Goal: Task Accomplishment & Management: Manage account settings

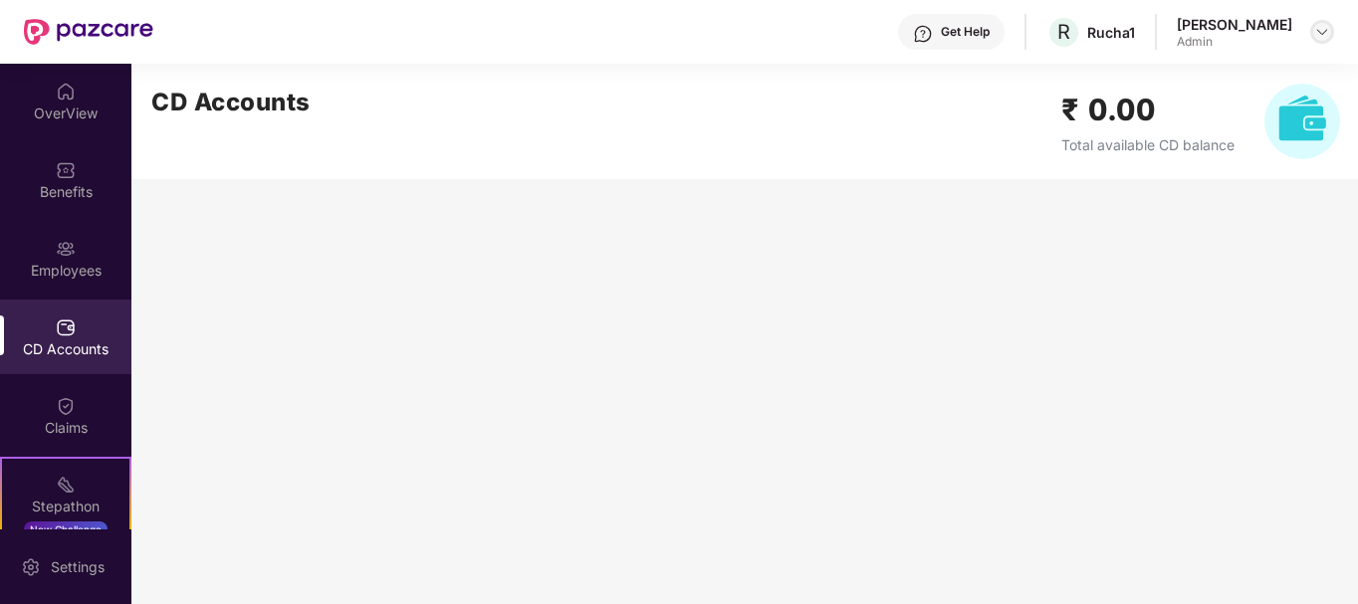
click at [1323, 37] on img at bounding box center [1322, 32] width 16 height 16
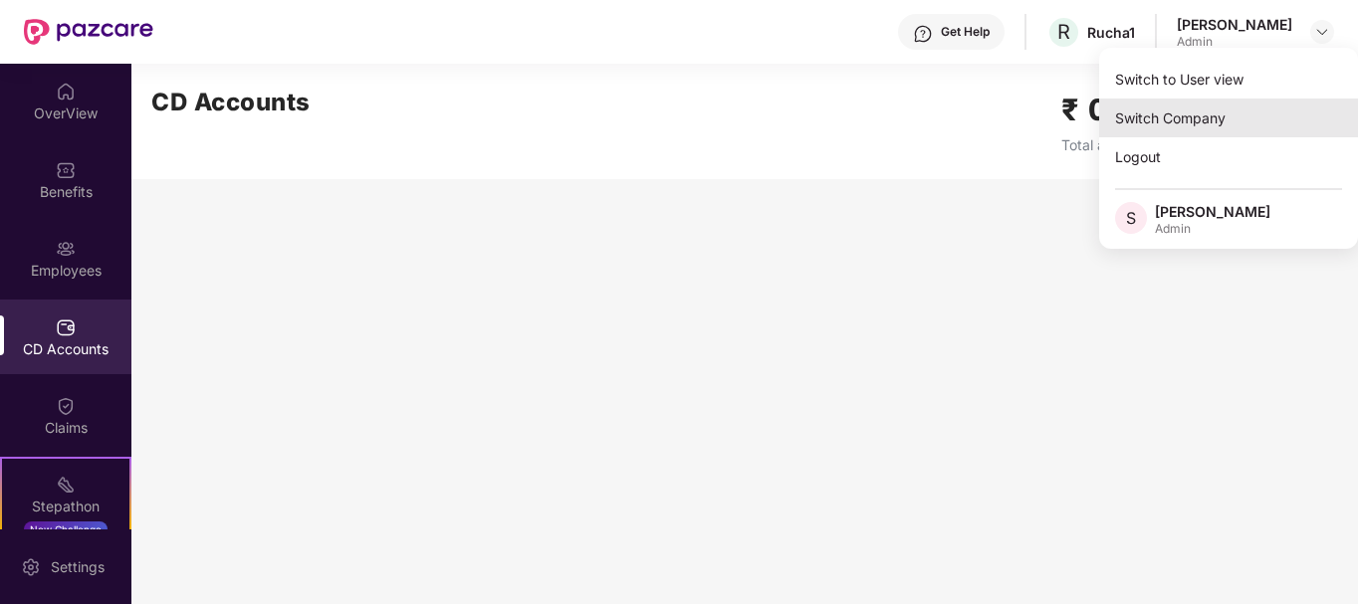
click at [1191, 113] on div "Switch Company" at bounding box center [1228, 118] width 259 height 39
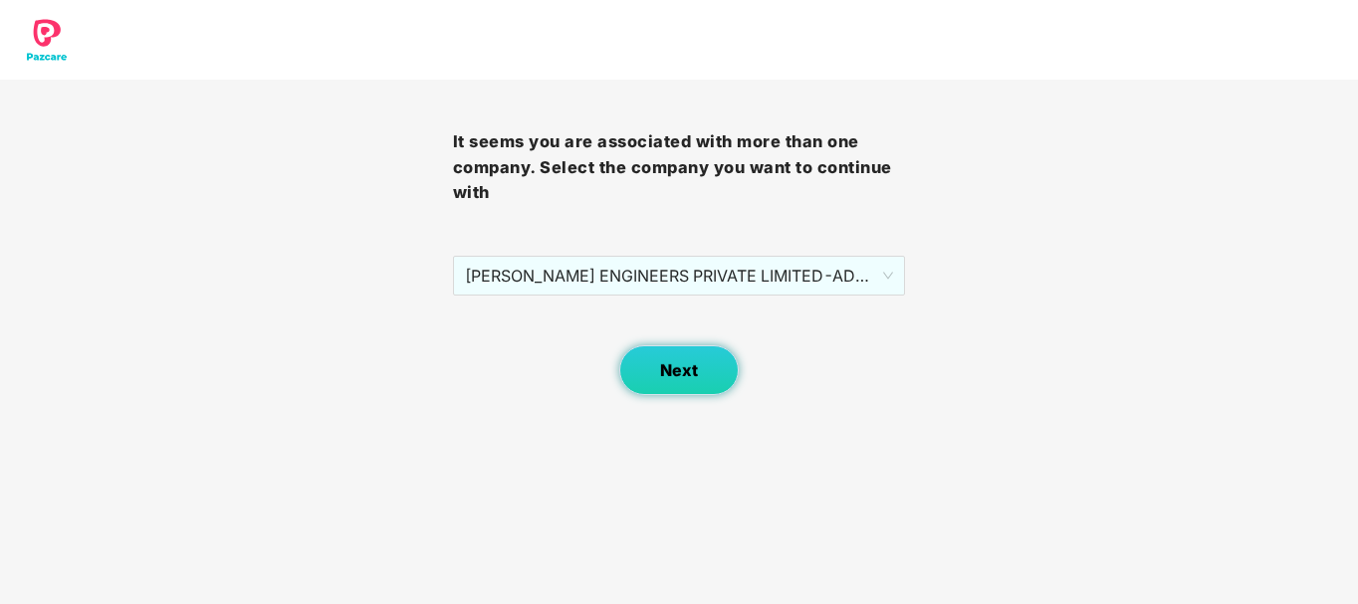
click at [695, 363] on span "Next" at bounding box center [679, 370] width 38 height 19
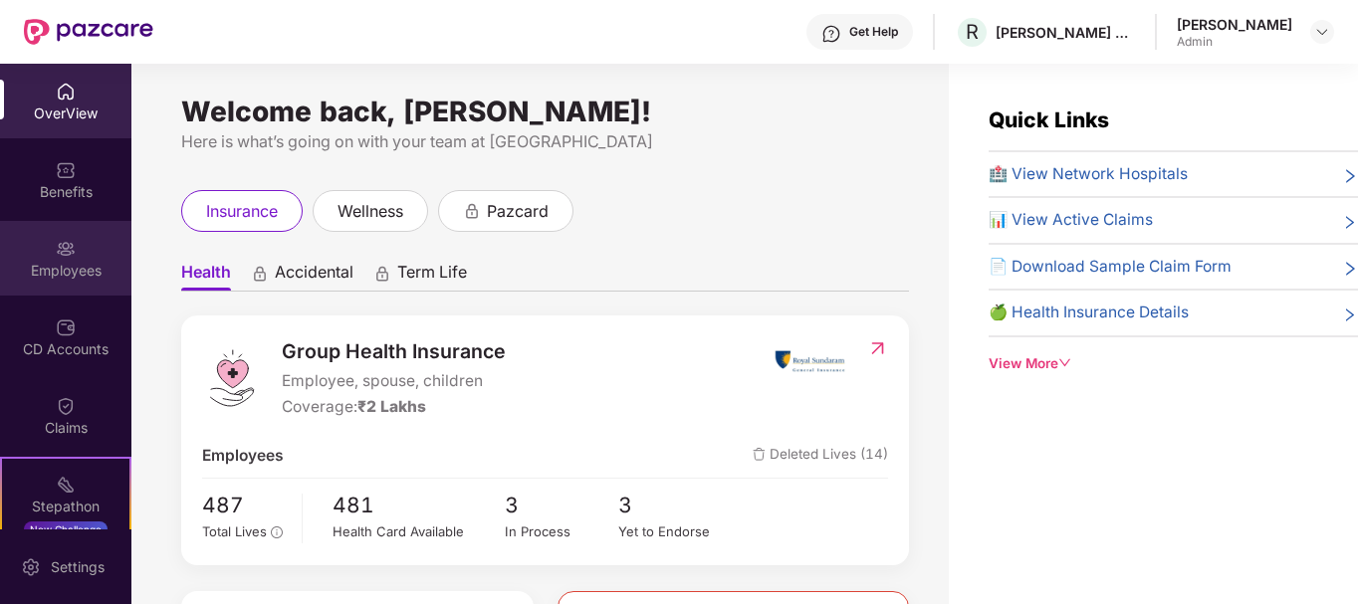
click at [71, 261] on div "Employees" at bounding box center [65, 271] width 131 height 20
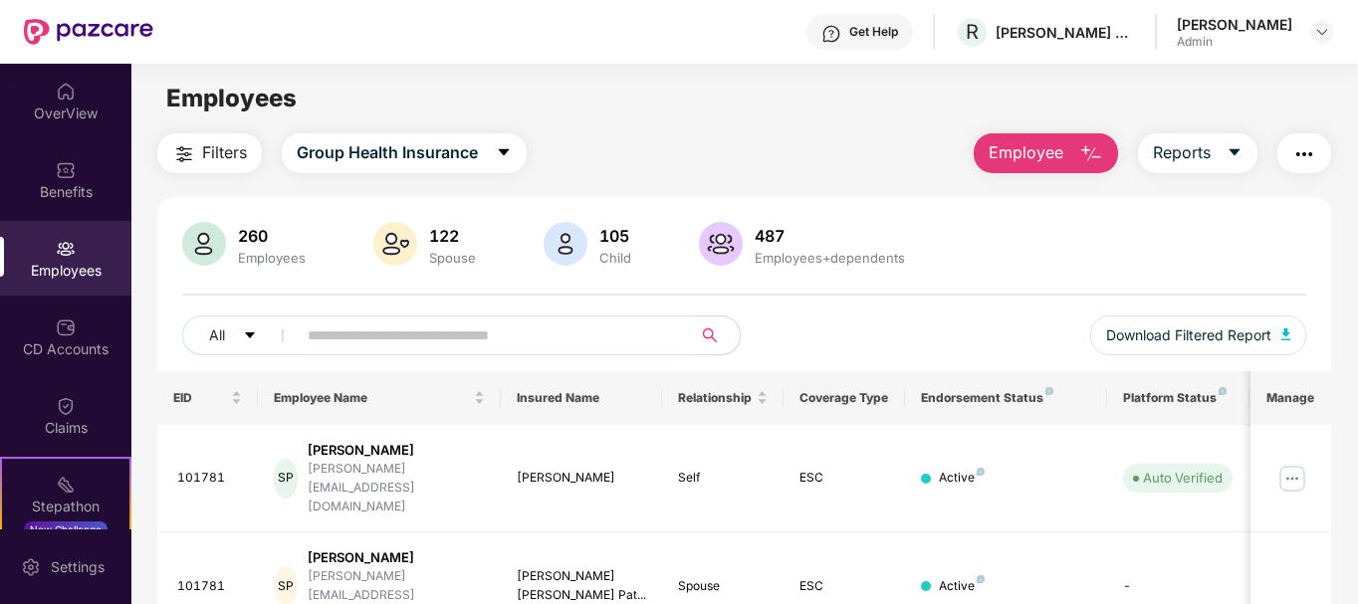
click at [374, 334] on input "text" at bounding box center [486, 336] width 357 height 30
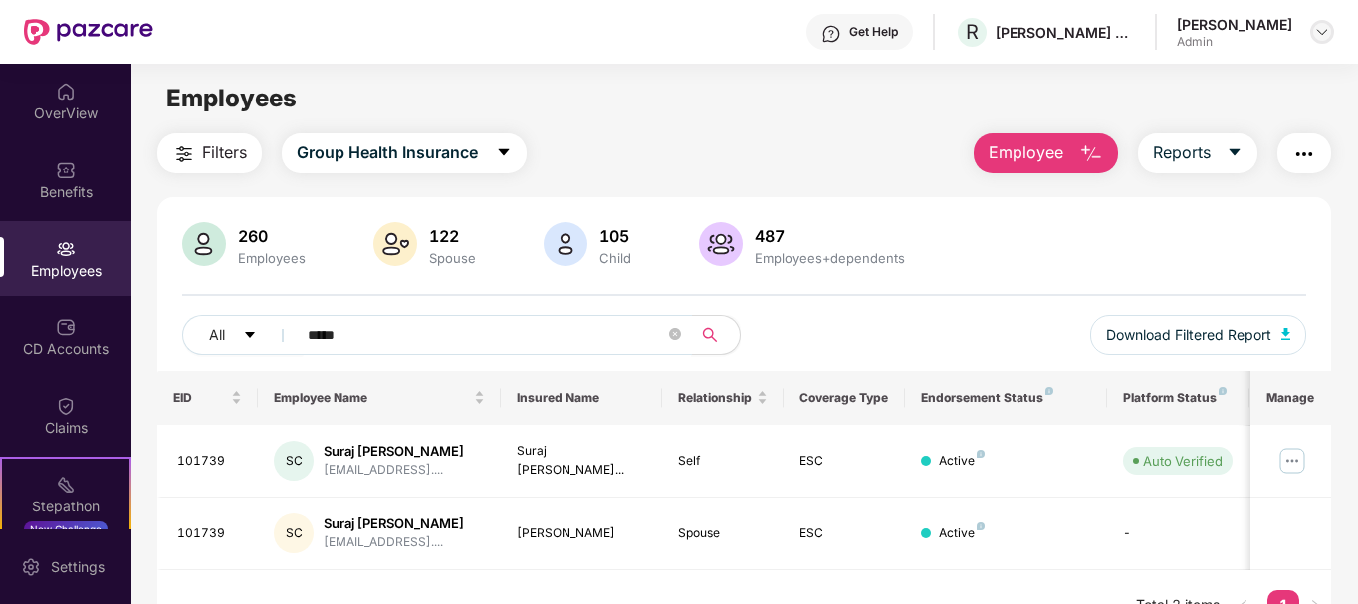
type input "*****"
click at [1315, 25] on img at bounding box center [1322, 32] width 16 height 16
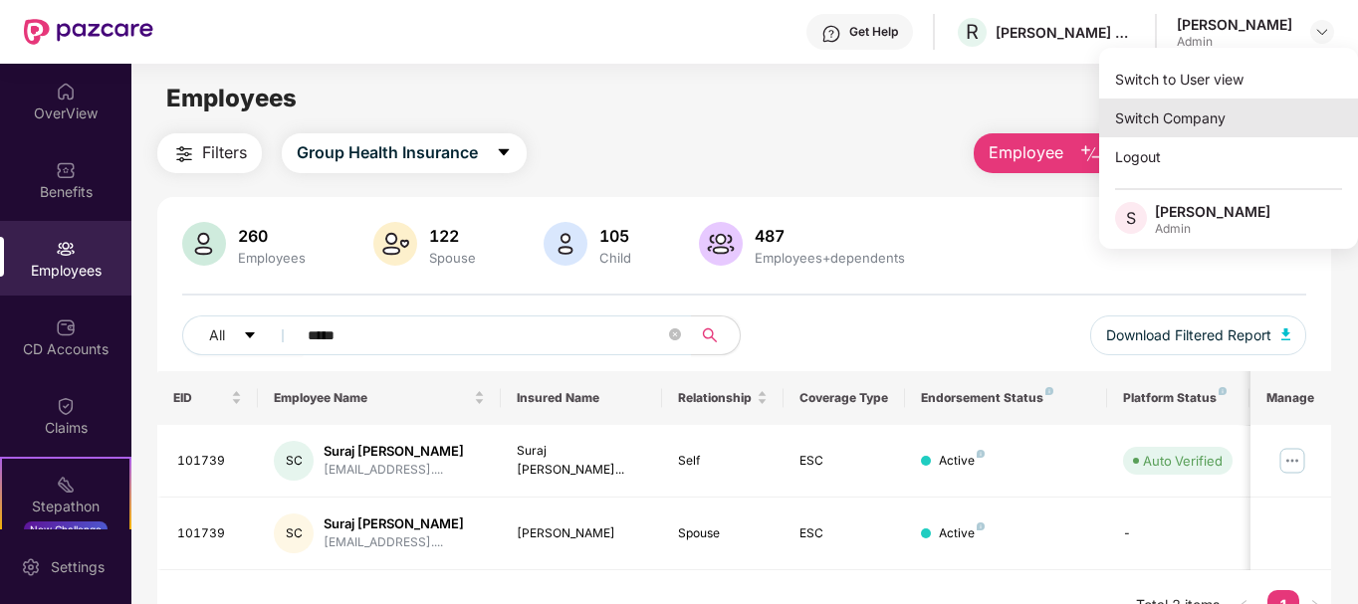
click at [1164, 135] on div "Switch Company" at bounding box center [1228, 118] width 259 height 39
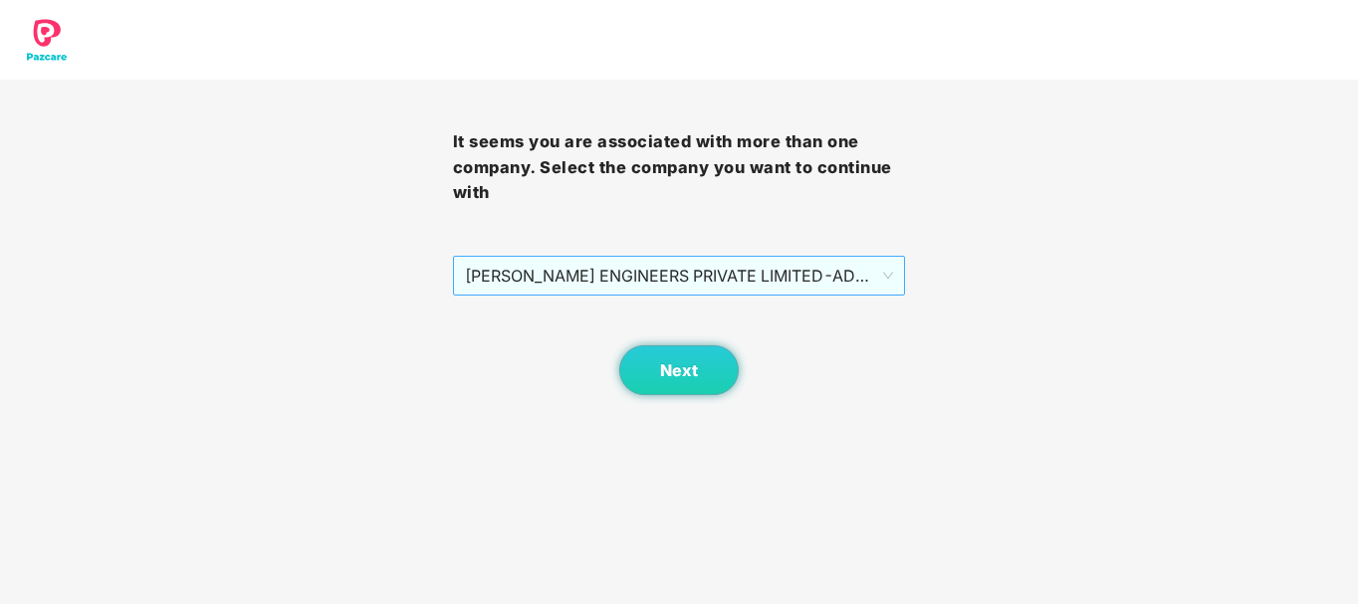
click at [818, 289] on span "[PERSON_NAME] ENGINEERS PRIVATE LIMITED - ADMINONE - ADMIN" at bounding box center [679, 276] width 429 height 38
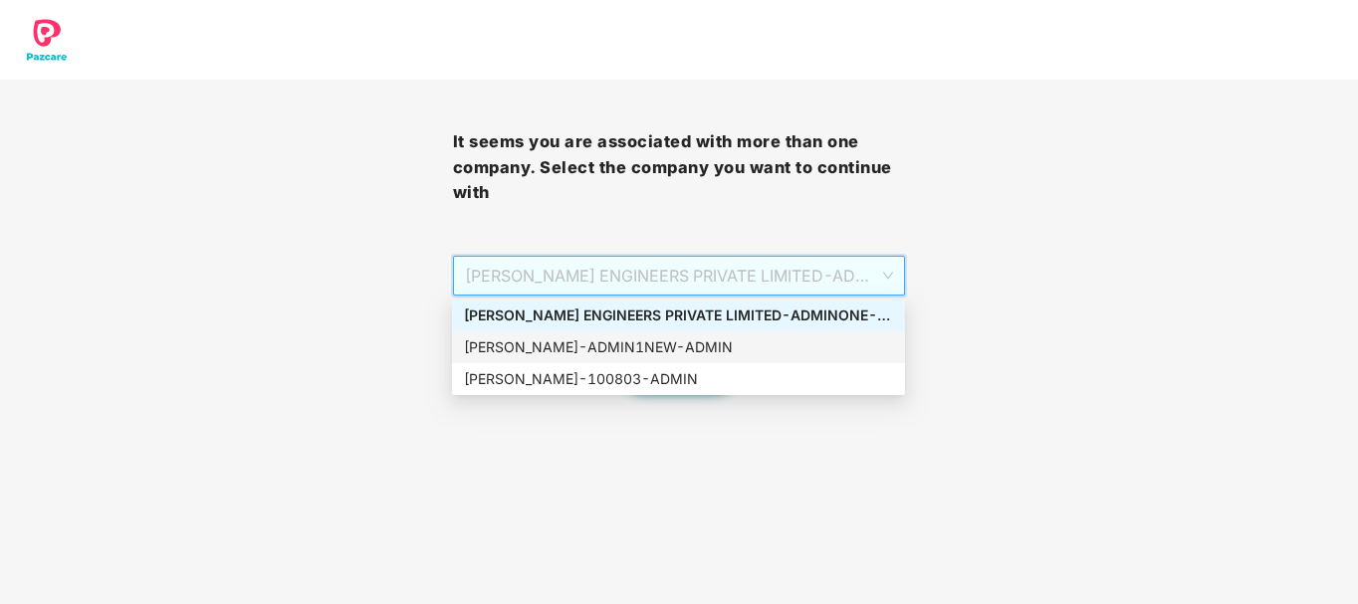
click at [700, 342] on div "[PERSON_NAME] - ADMIN1NEW - ADMIN" at bounding box center [678, 348] width 429 height 22
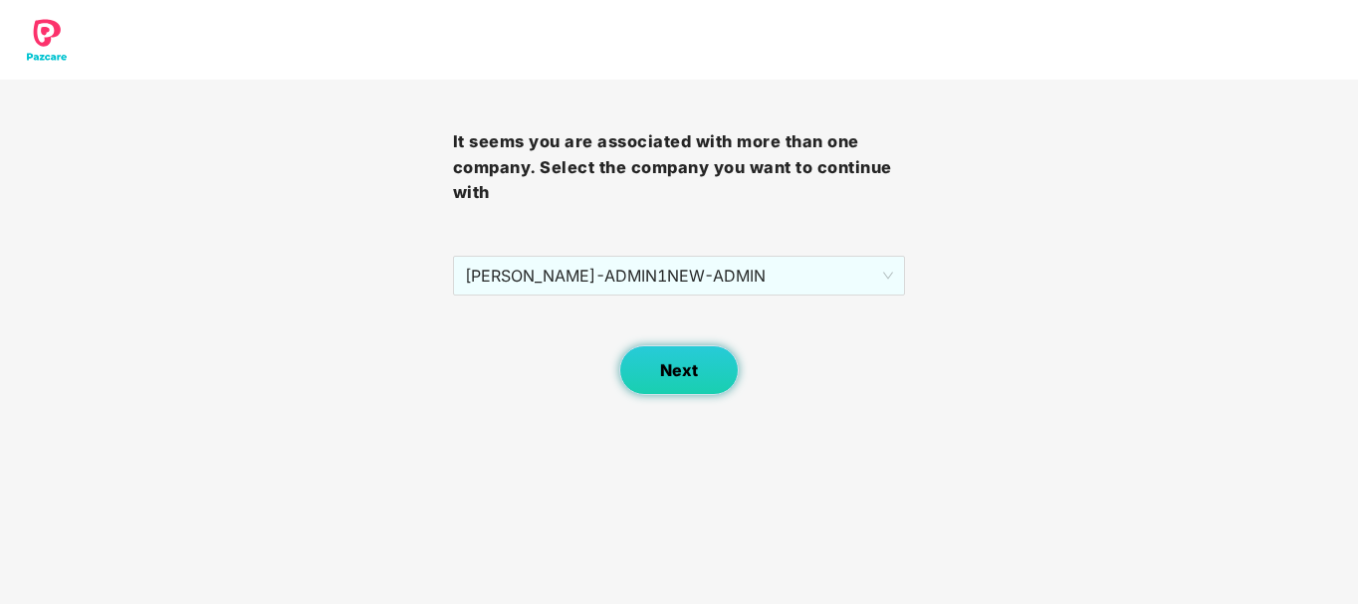
click at [682, 363] on span "Next" at bounding box center [679, 370] width 38 height 19
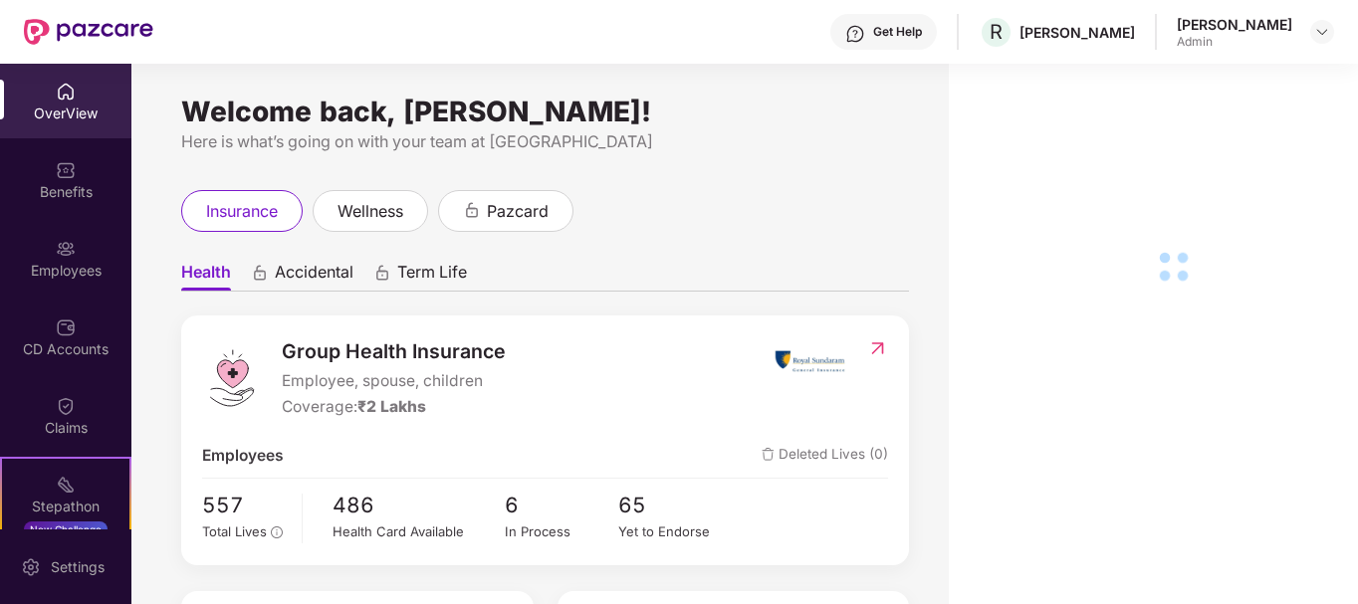
click at [74, 266] on div "Employees" at bounding box center [65, 271] width 131 height 20
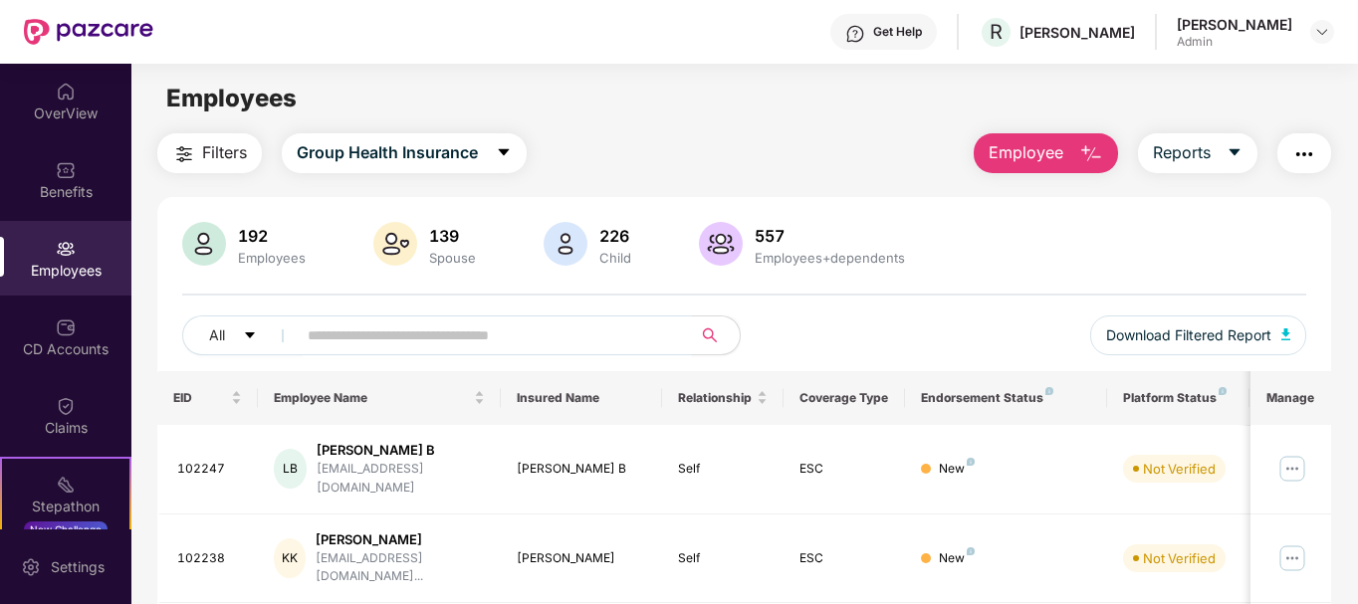
click at [425, 329] on input "text" at bounding box center [486, 336] width 357 height 30
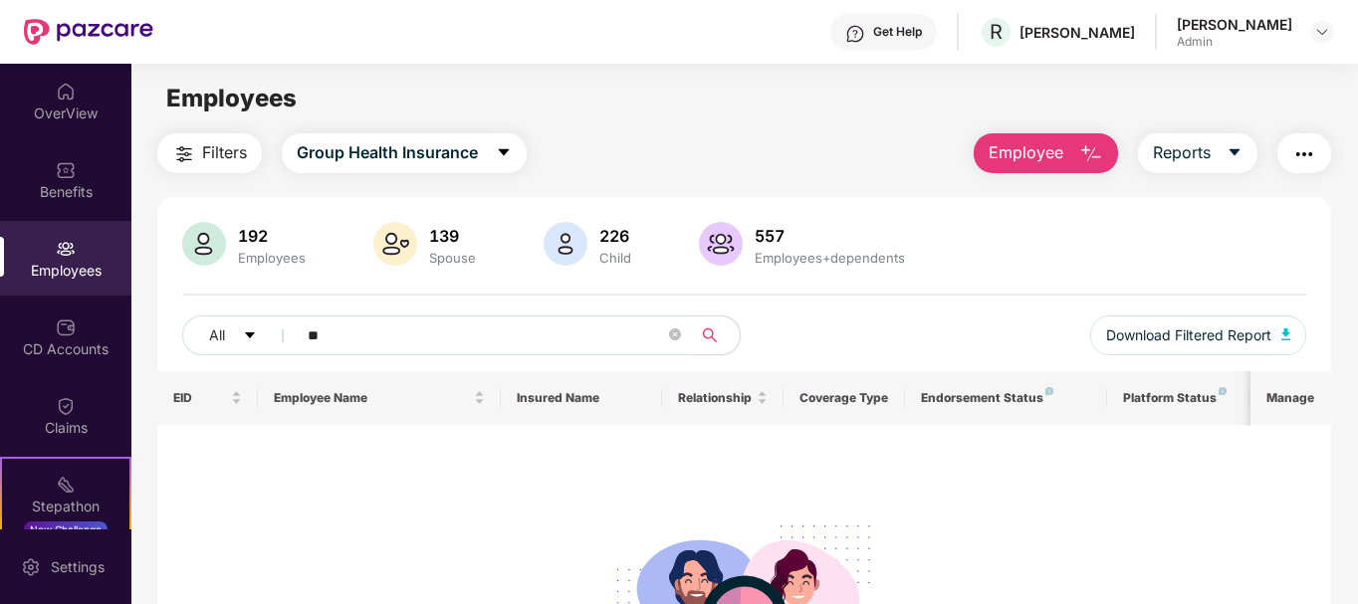
type input "*"
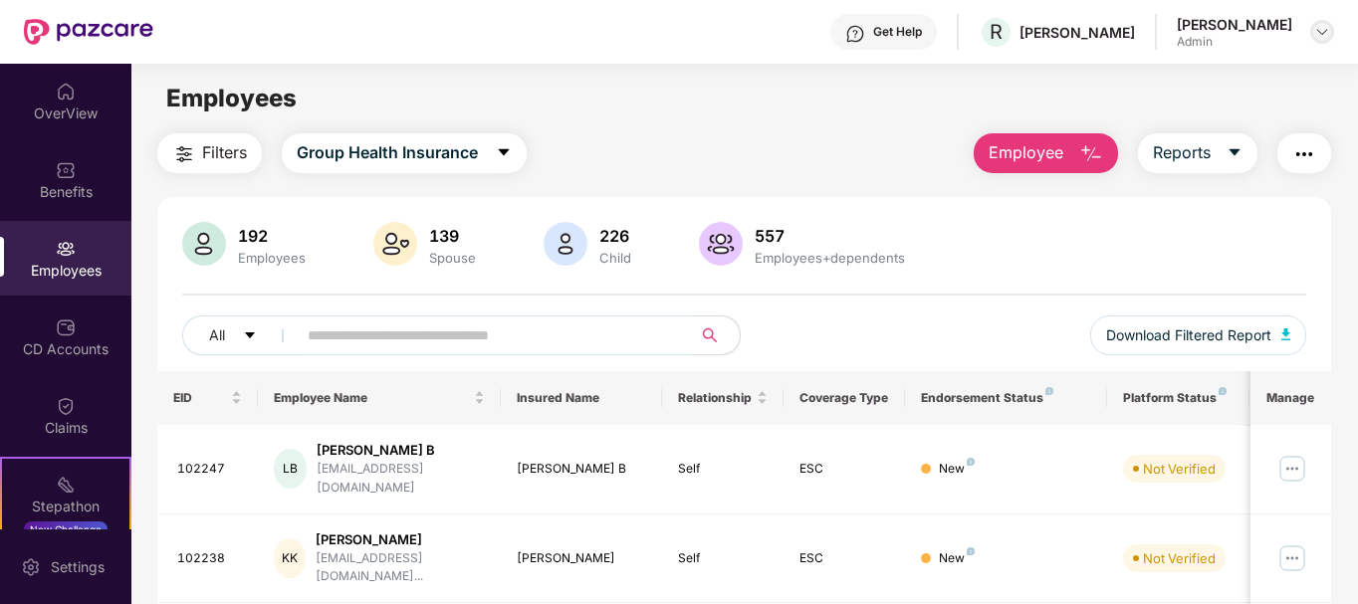
click at [1316, 31] on img at bounding box center [1322, 32] width 16 height 16
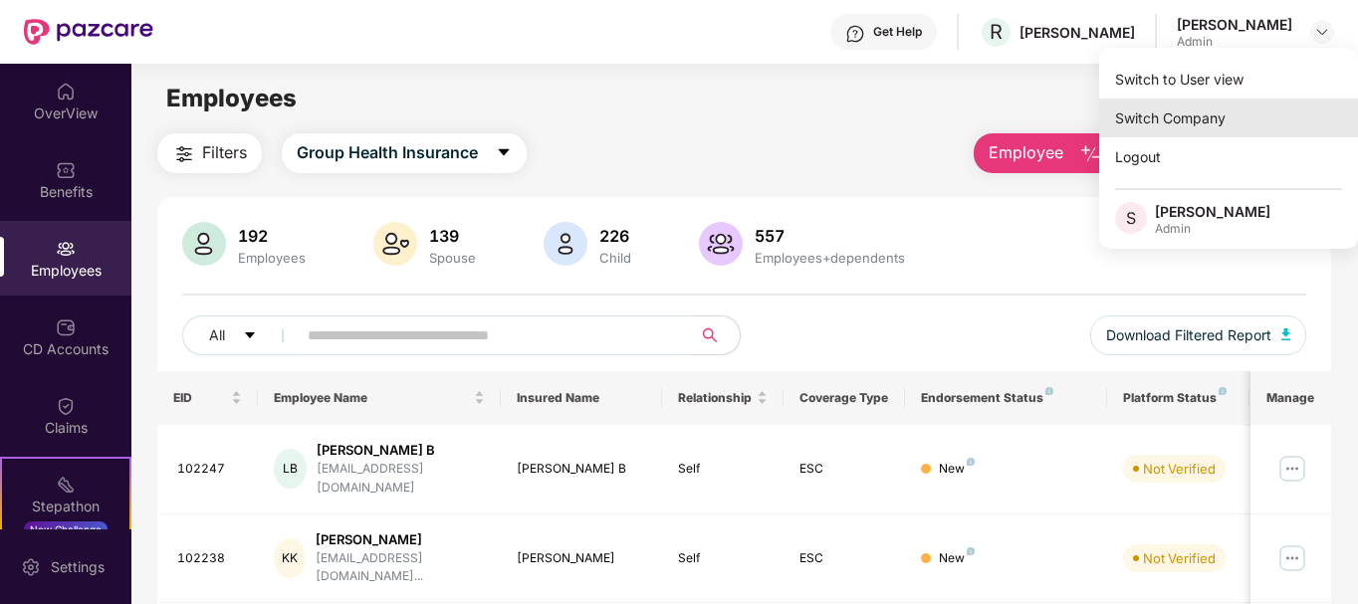
click at [1216, 116] on div "Switch Company" at bounding box center [1228, 118] width 259 height 39
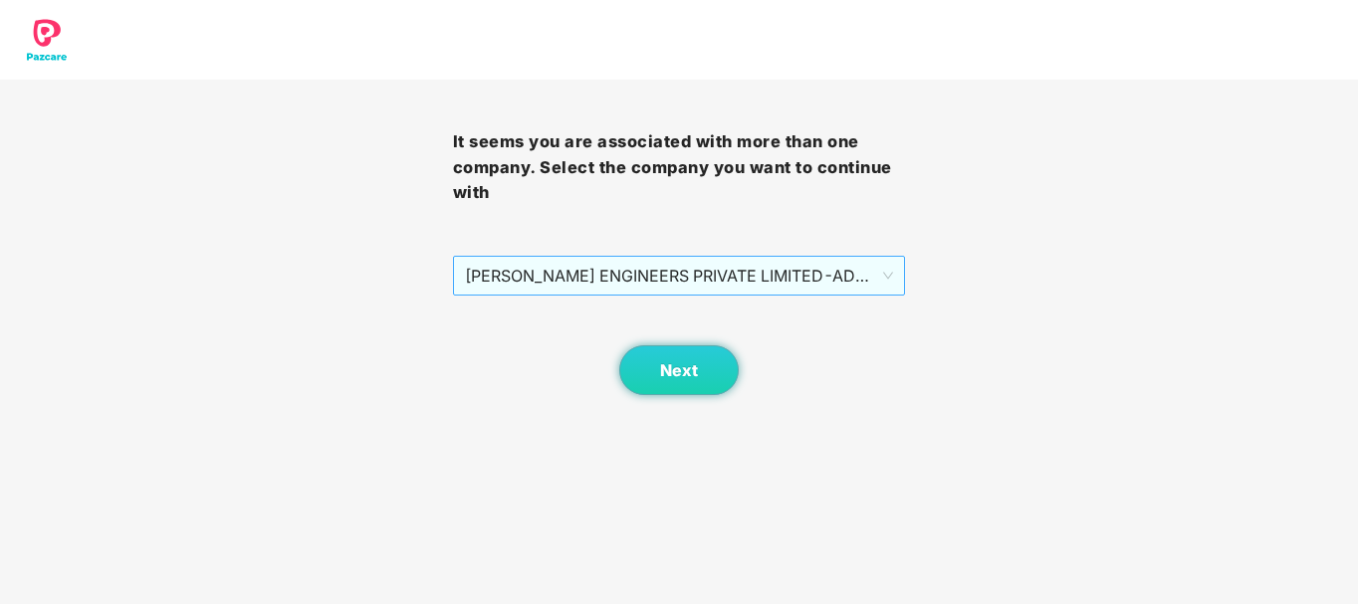
click at [739, 292] on span "[PERSON_NAME] ENGINEERS PRIVATE LIMITED - ADMINONE - ADMIN" at bounding box center [679, 276] width 429 height 38
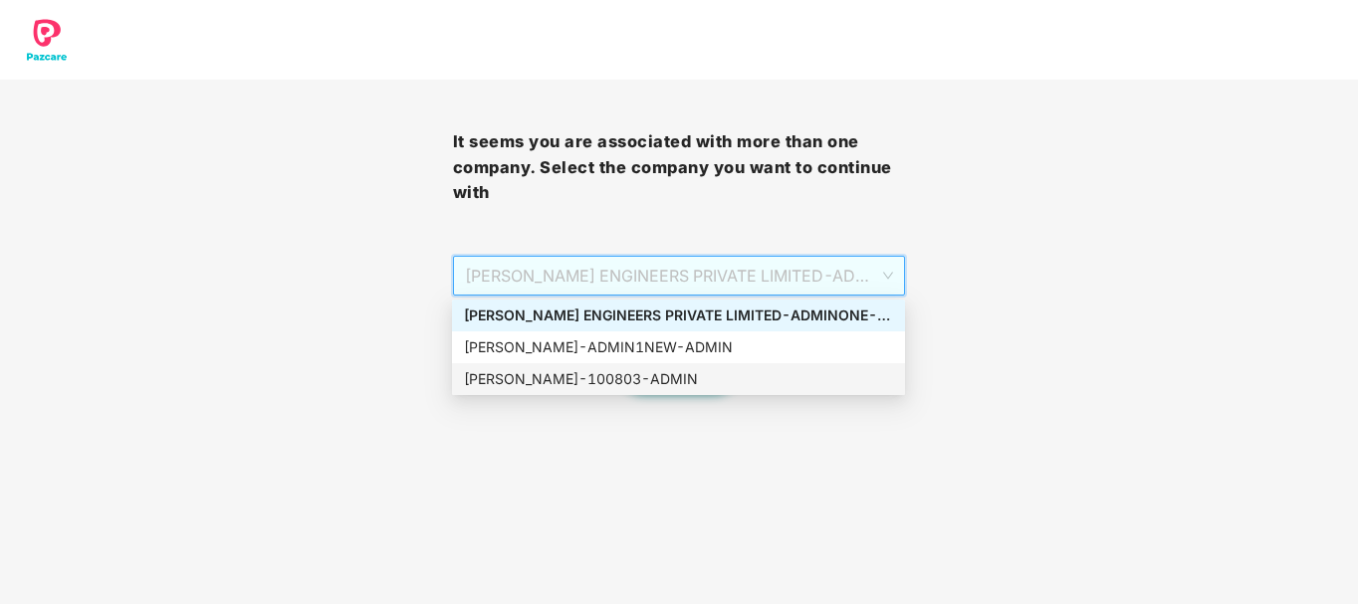
click at [686, 374] on div "[PERSON_NAME] - 100803 - ADMIN" at bounding box center [678, 379] width 429 height 22
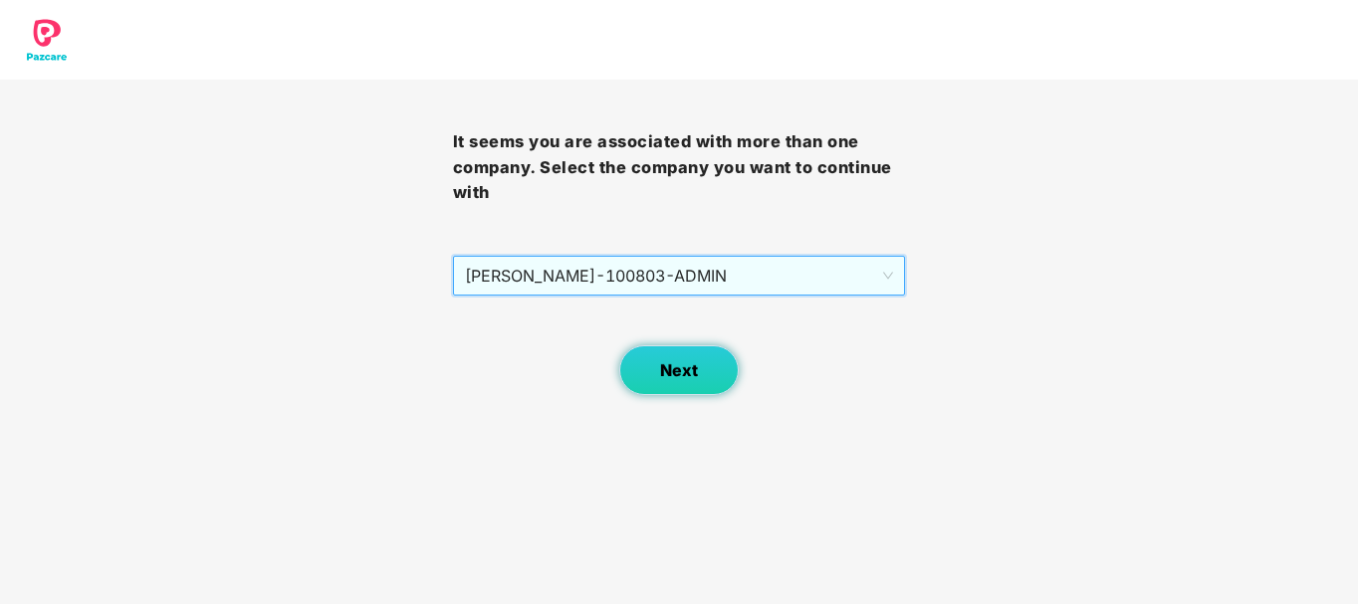
click at [680, 370] on span "Next" at bounding box center [679, 370] width 38 height 19
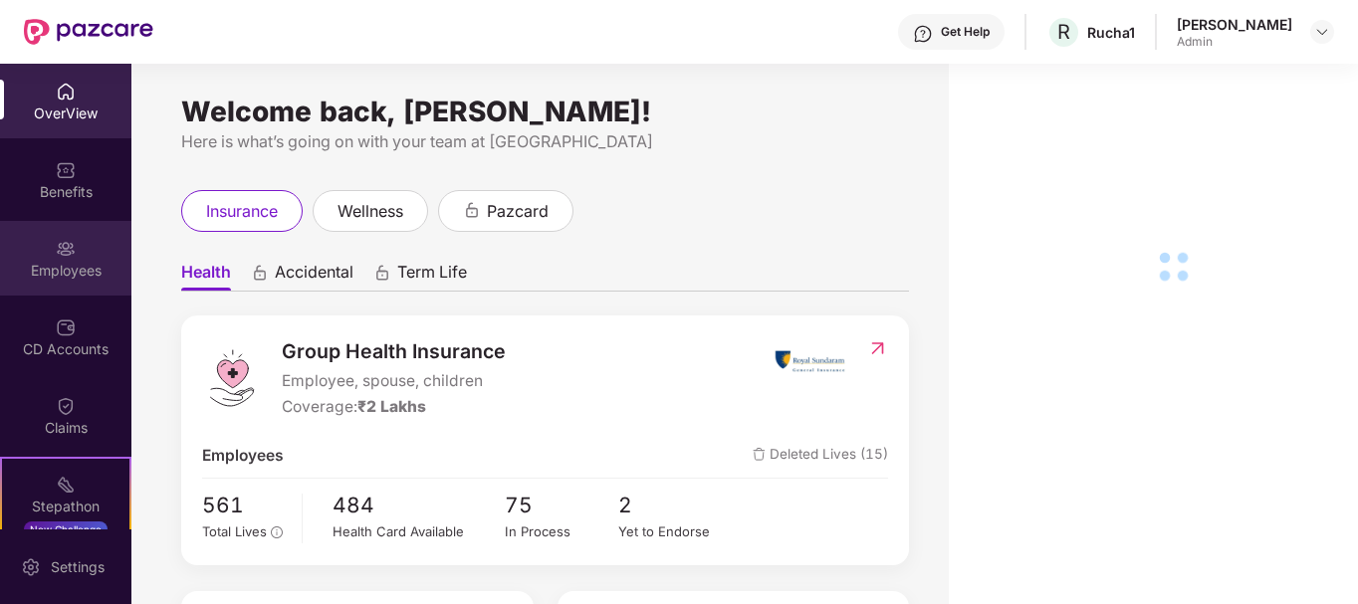
click at [81, 288] on div "Employees" at bounding box center [65, 258] width 131 height 75
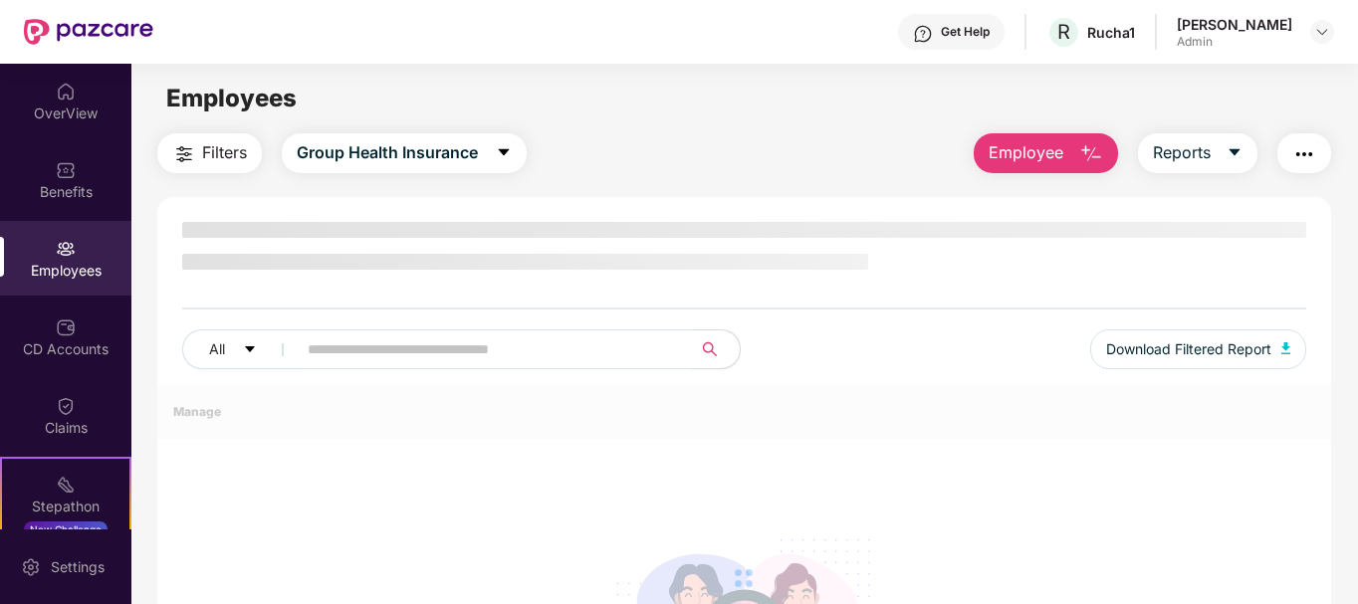
click at [369, 343] on input "text" at bounding box center [486, 350] width 357 height 30
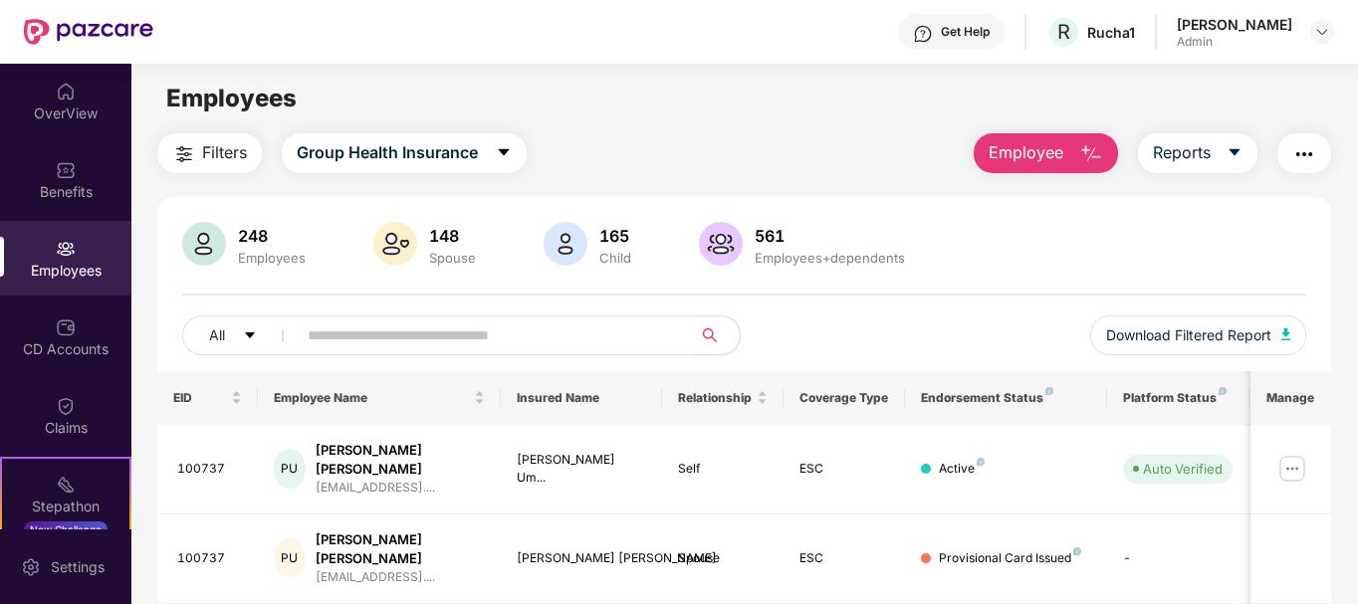
click at [369, 343] on input "text" at bounding box center [486, 336] width 357 height 30
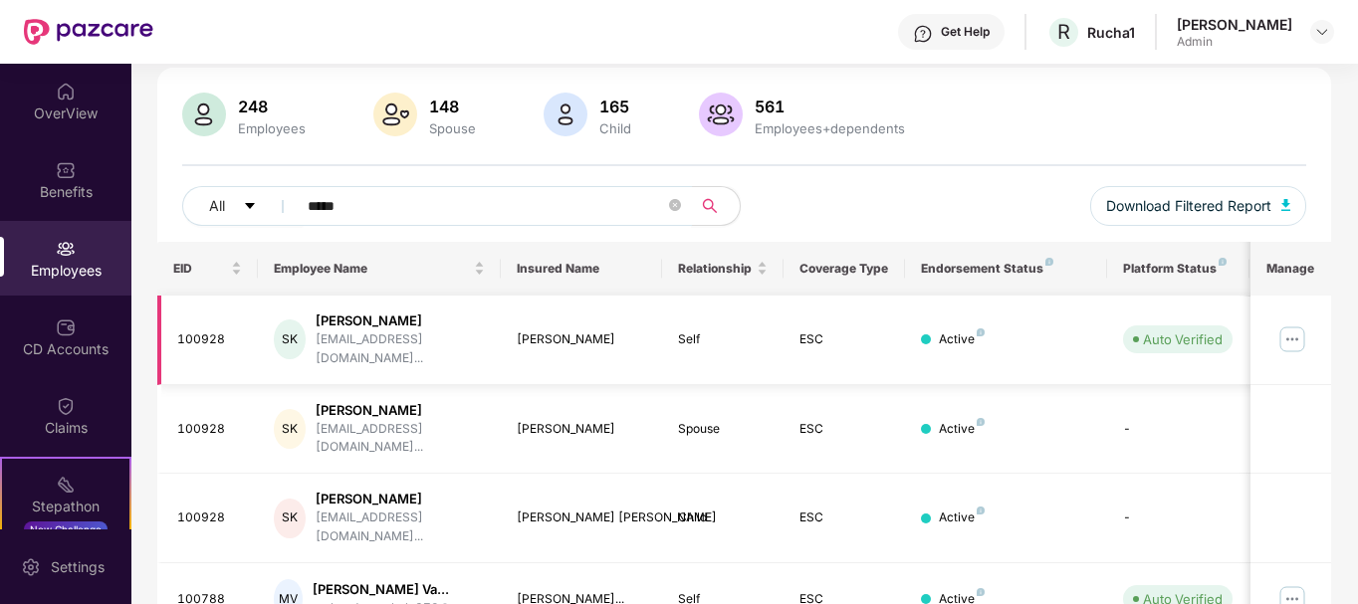
scroll to position [157, 0]
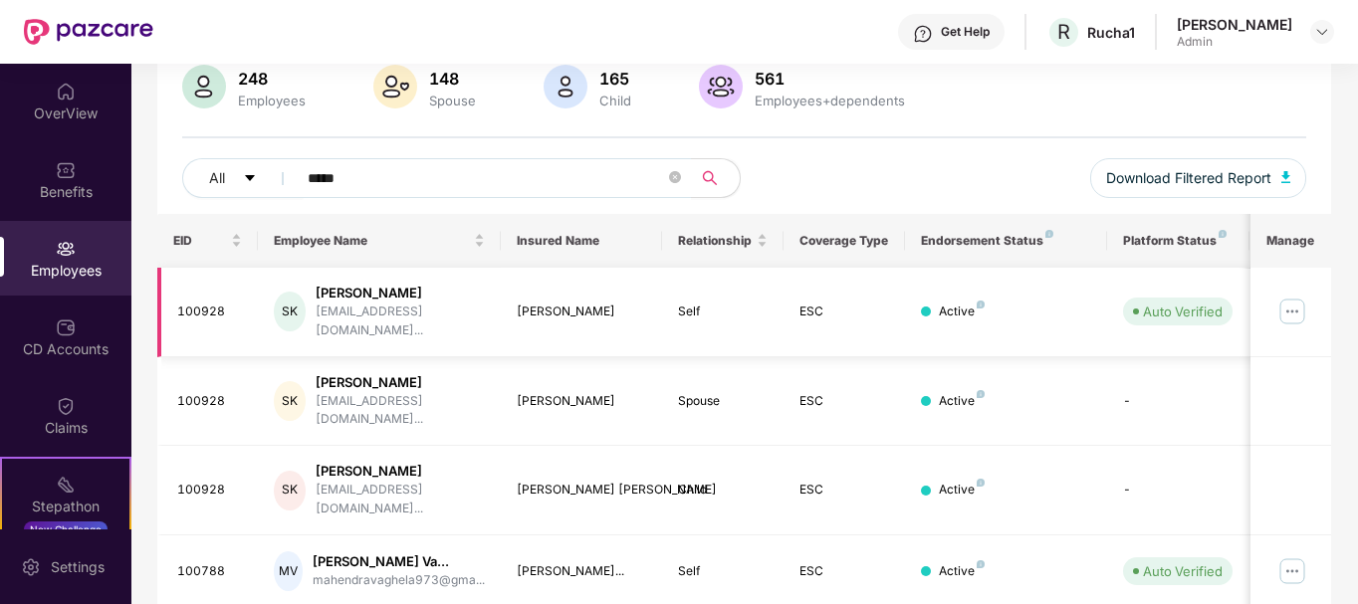
click at [1302, 298] on img at bounding box center [1292, 312] width 32 height 32
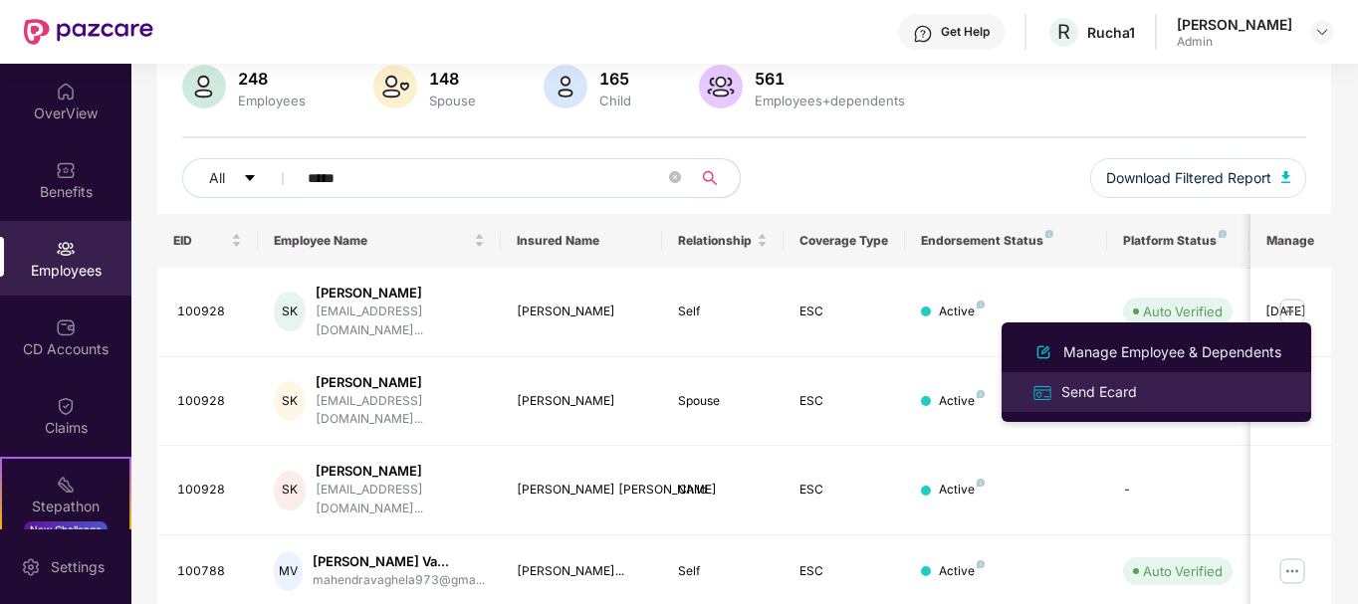
click at [1102, 390] on div "Send Ecard" at bounding box center [1099, 392] width 84 height 22
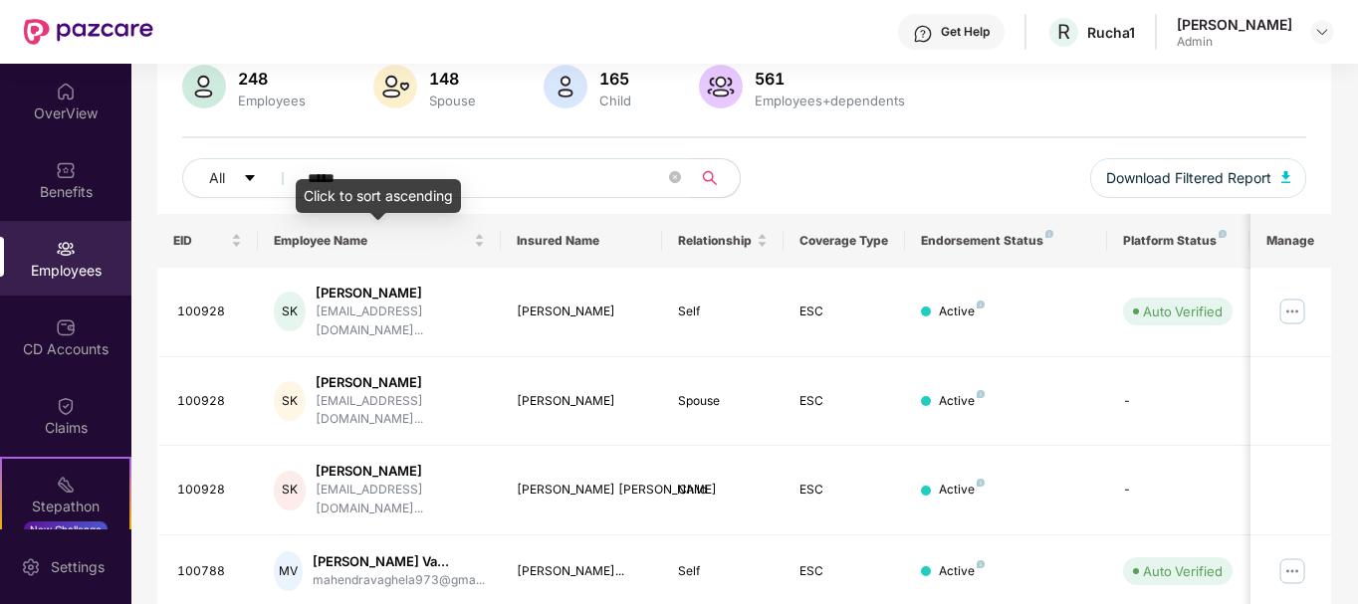
click at [453, 185] on div "Click to sort ascending" at bounding box center [378, 196] width 165 height 34
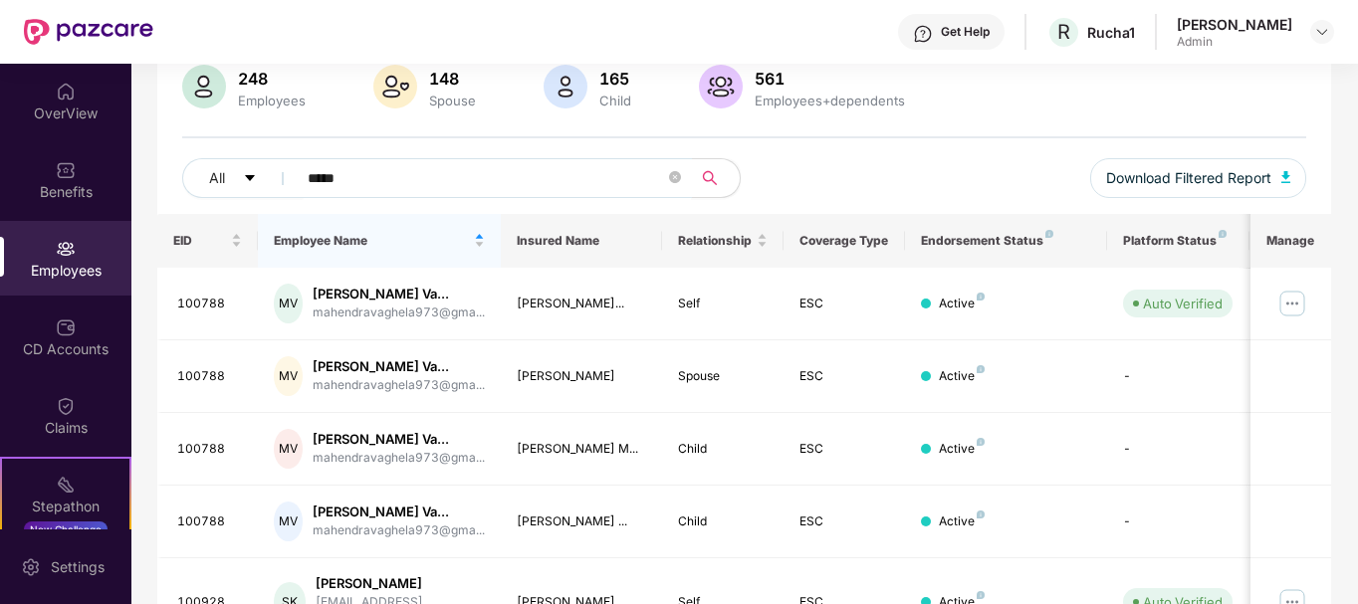
click at [480, 180] on input "*****" at bounding box center [486, 178] width 357 height 30
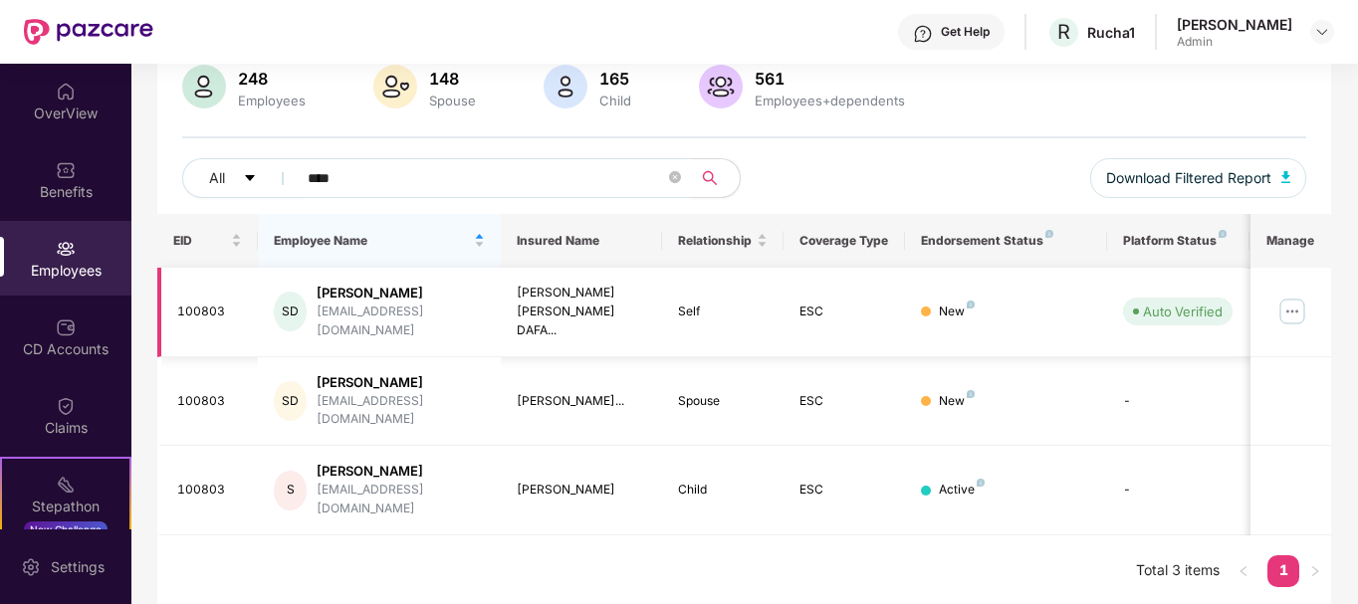
type input "****"
click at [1297, 311] on img at bounding box center [1292, 312] width 32 height 32
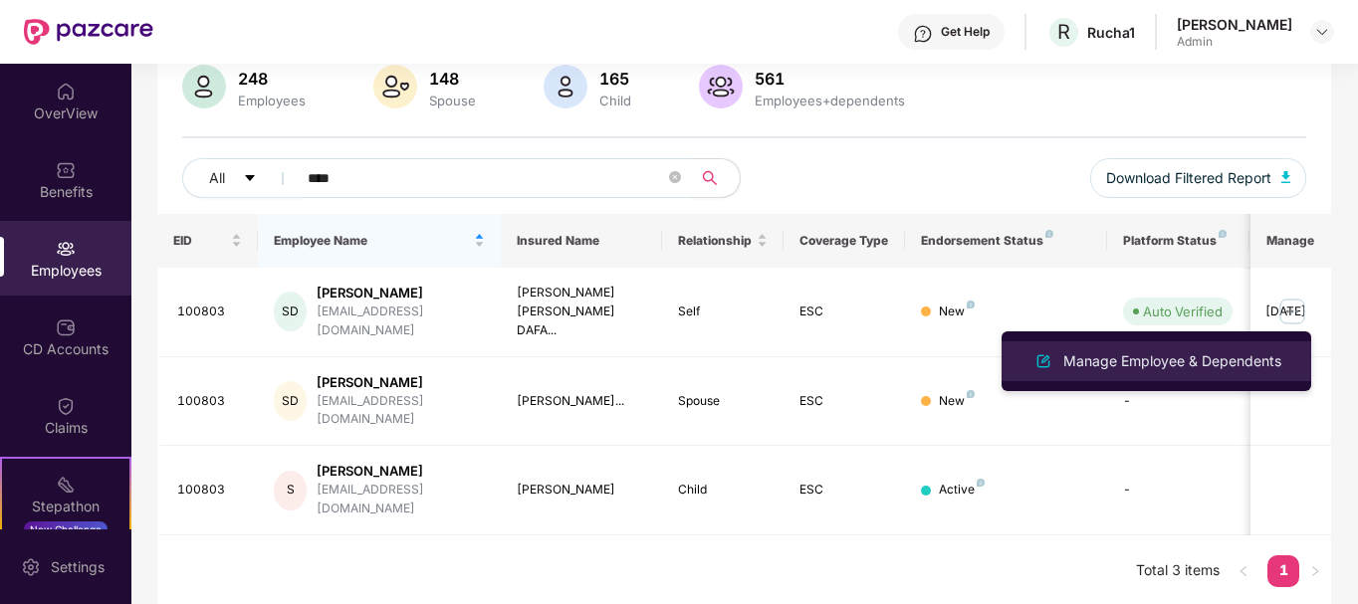
click at [1118, 367] on div "Manage Employee & Dependents" at bounding box center [1172, 361] width 226 height 22
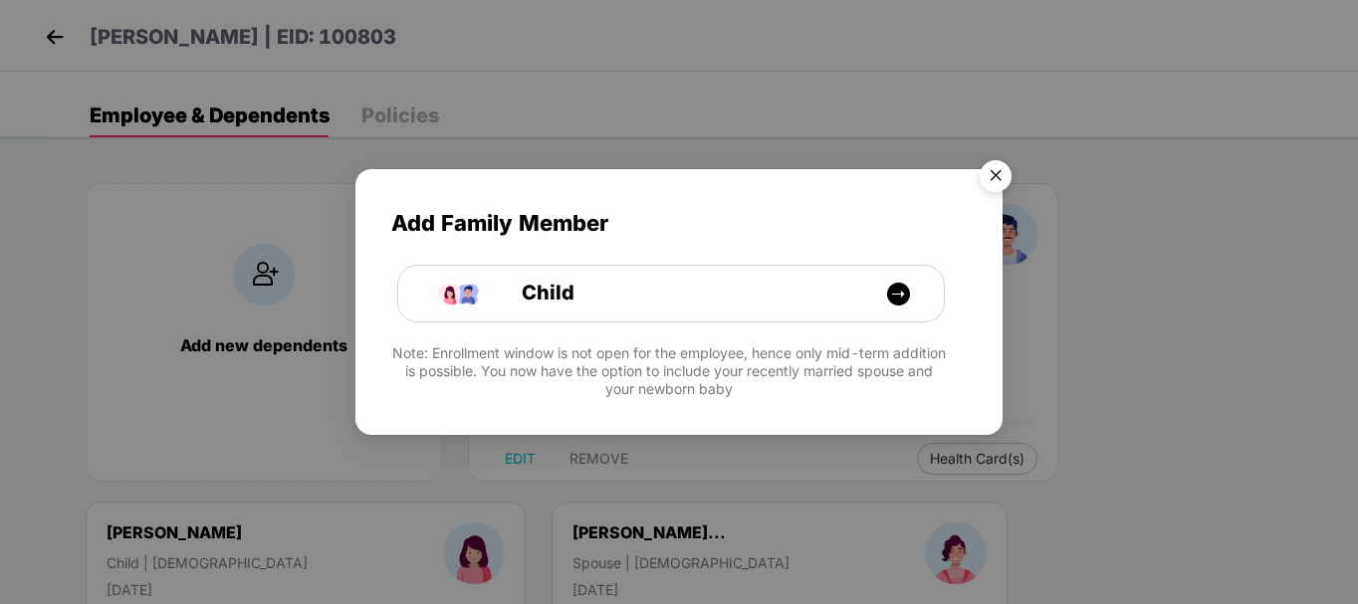
click at [1004, 175] on img "Close" at bounding box center [996, 179] width 56 height 56
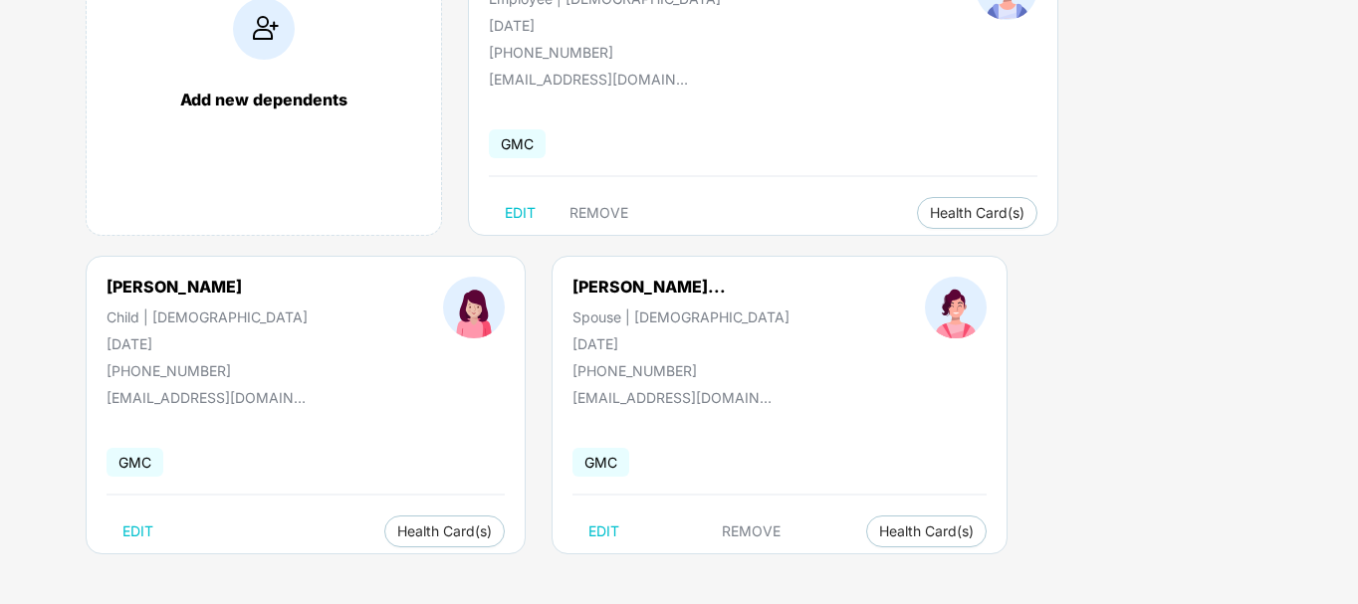
scroll to position [0, 0]
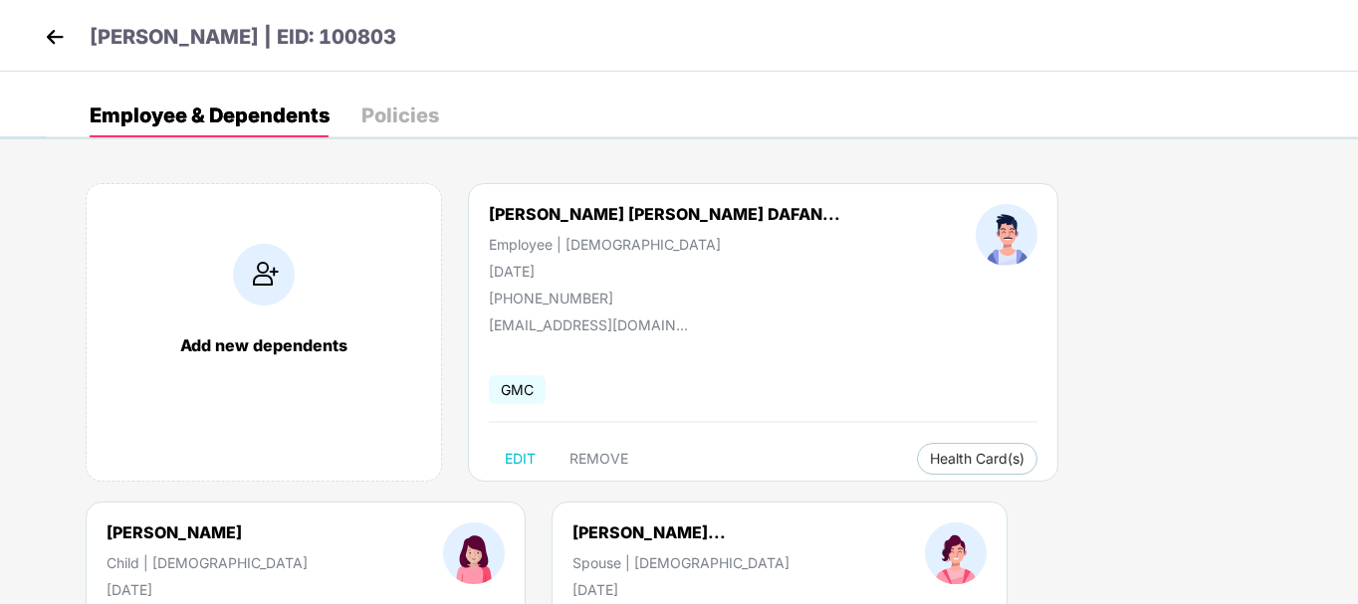
click at [414, 118] on div "Policies" at bounding box center [400, 116] width 78 height 20
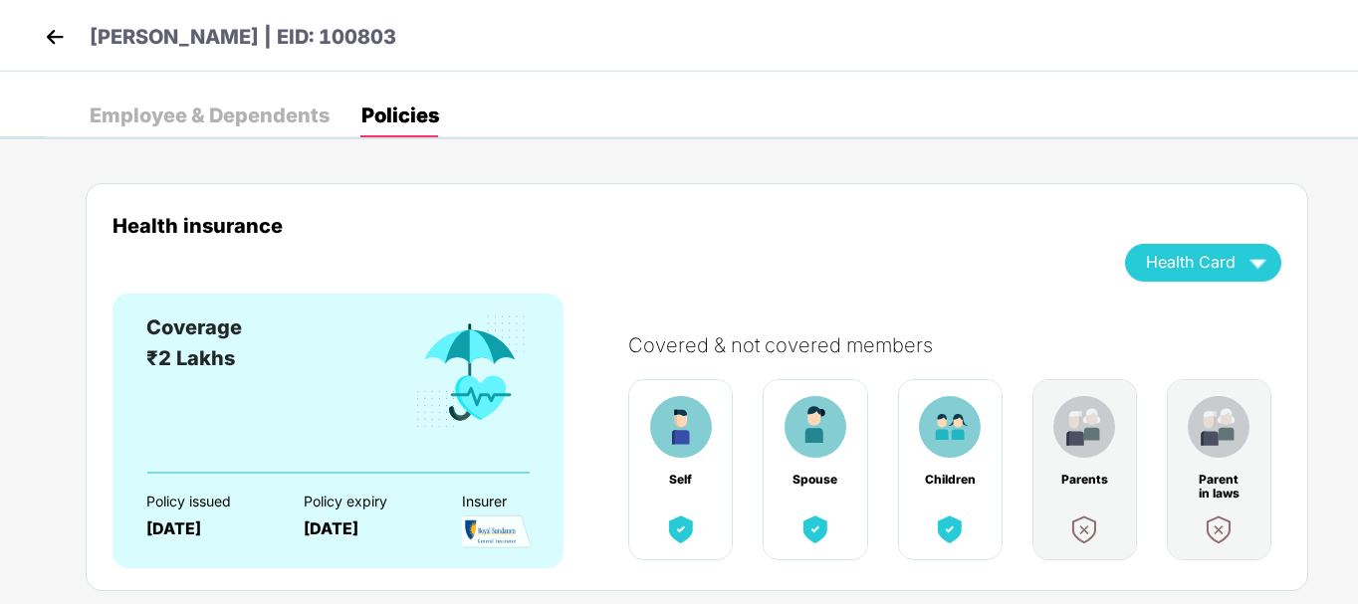
click at [63, 33] on img at bounding box center [55, 37] width 30 height 30
